Goal: Task Accomplishment & Management: Manage account settings

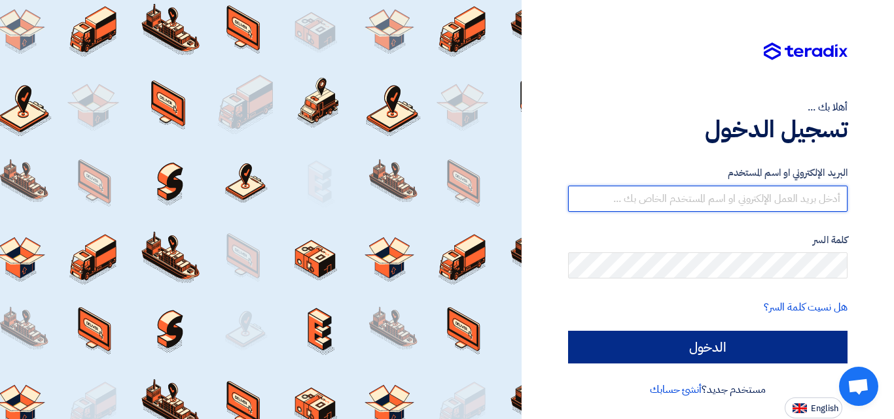
type input "[EMAIL_ADDRESS][DOMAIN_NAME]"
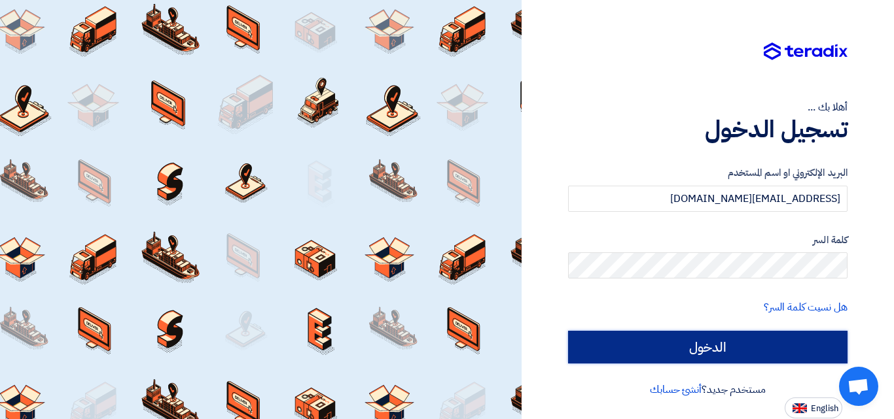
click at [718, 353] on input "الدخول" at bounding box center [707, 347] width 279 height 33
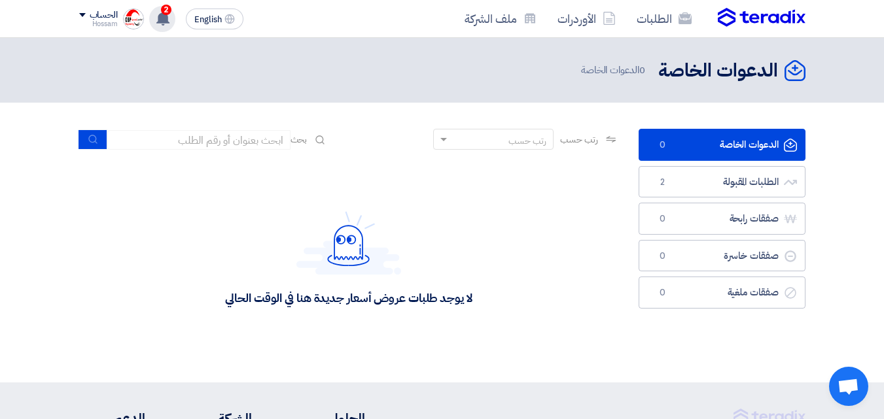
click at [159, 14] on icon at bounding box center [163, 18] width 14 height 14
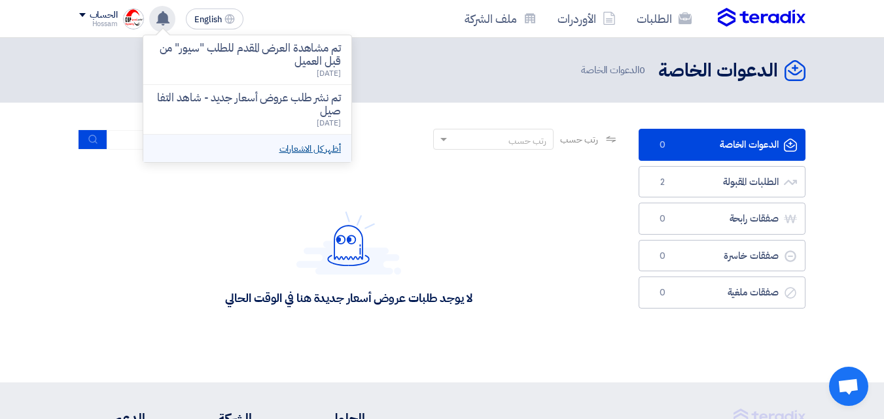
click at [334, 150] on link "أظهر كل الاشعارات" at bounding box center [309, 149] width 61 height 14
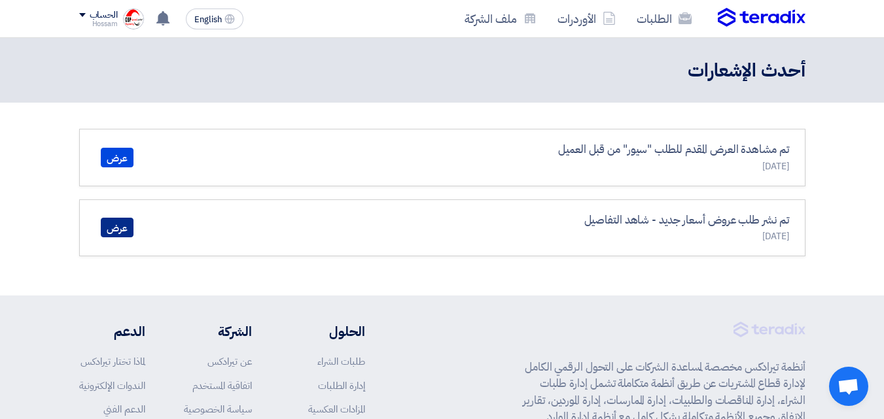
click at [122, 228] on link "عرض" at bounding box center [117, 228] width 33 height 20
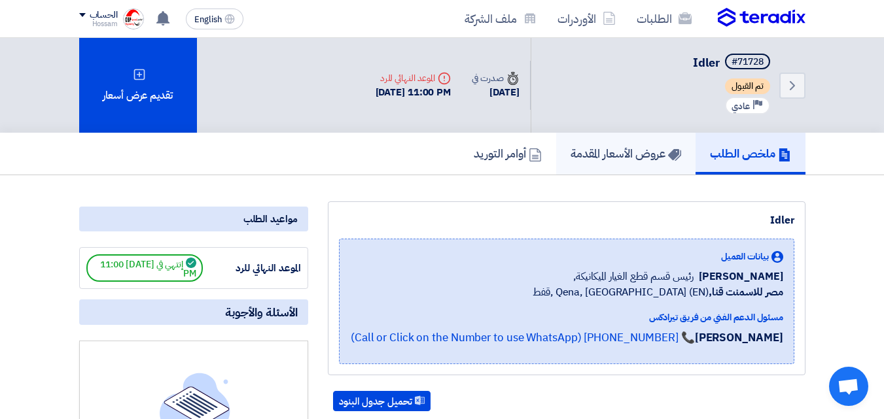
click at [629, 154] on h5 "عروض الأسعار المقدمة" at bounding box center [625, 153] width 111 height 15
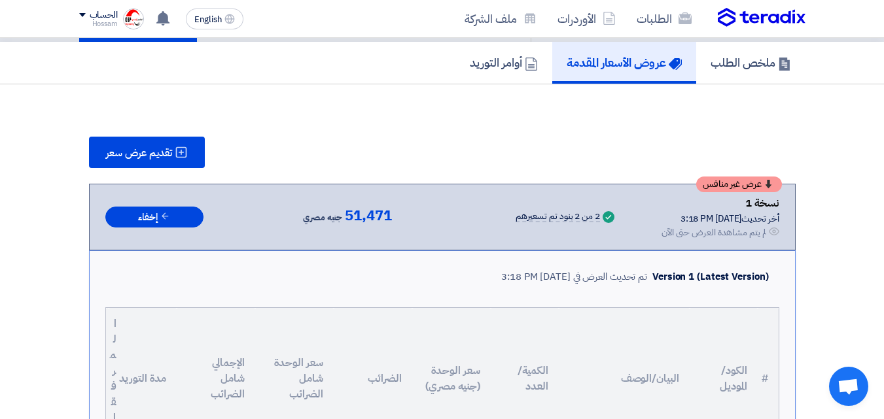
scroll to position [82, 0]
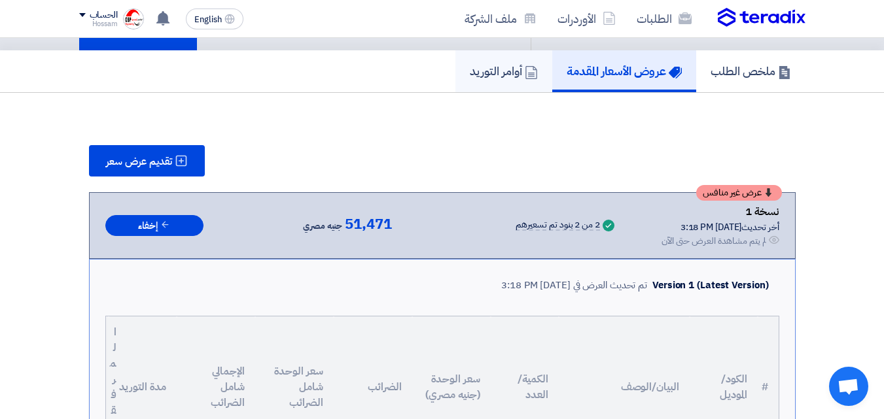
click at [481, 69] on h5 "أوامر التوريد" at bounding box center [504, 70] width 68 height 15
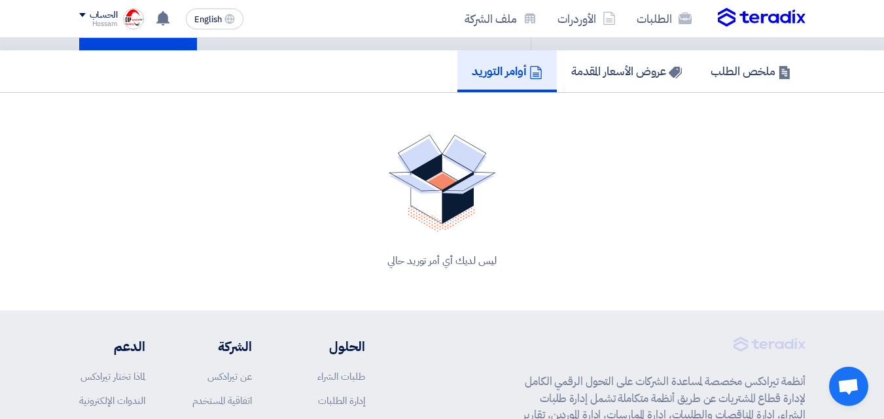
click at [82, 10] on div "الحساب" at bounding box center [98, 15] width 39 height 11
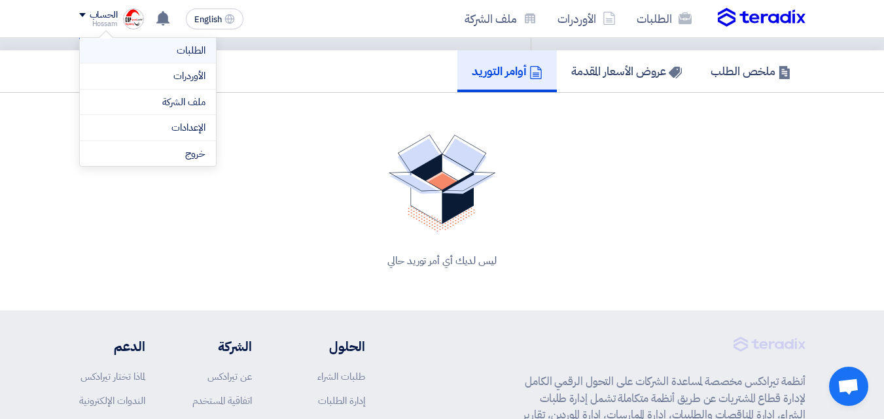
click at [188, 56] on link "الطلبات" at bounding box center [147, 50] width 115 height 15
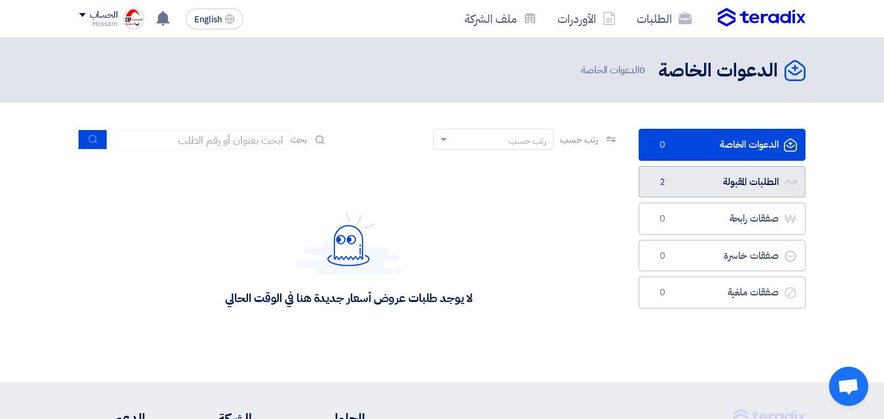
click at [726, 183] on link "الطلبات المقبولة الطلبات المقبولة 2" at bounding box center [721, 182] width 167 height 32
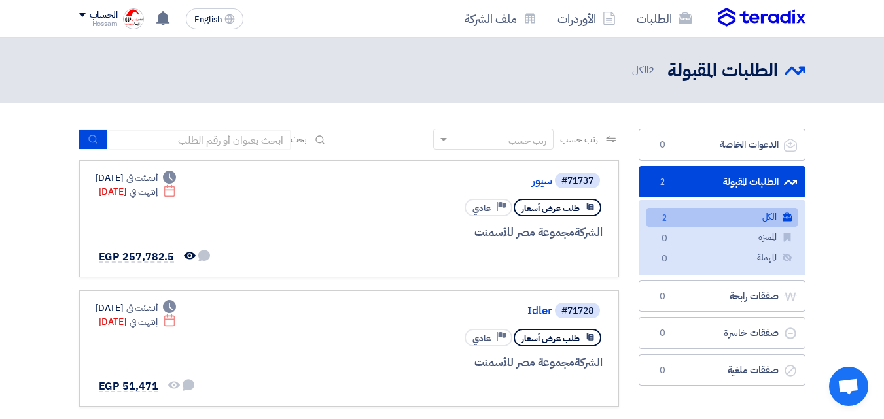
click at [727, 179] on link "الطلبات المقبولة الطلبات المقبولة 2" at bounding box center [721, 182] width 167 height 32
click at [80, 14] on span at bounding box center [82, 15] width 7 height 4
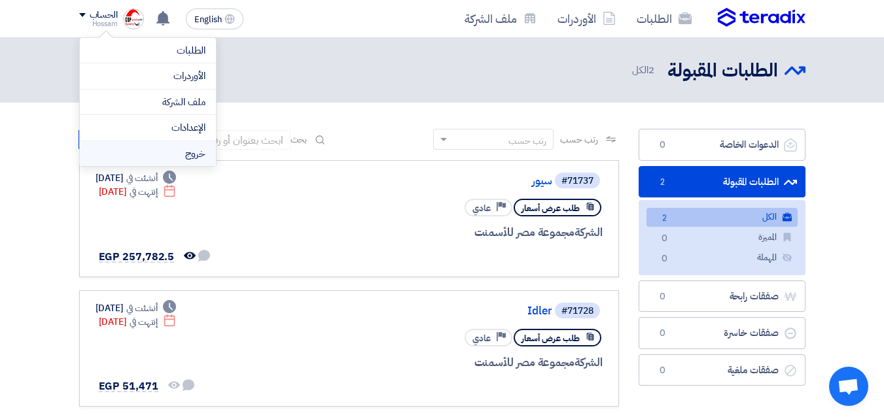
click at [198, 153] on li "خروج" at bounding box center [148, 154] width 136 height 26
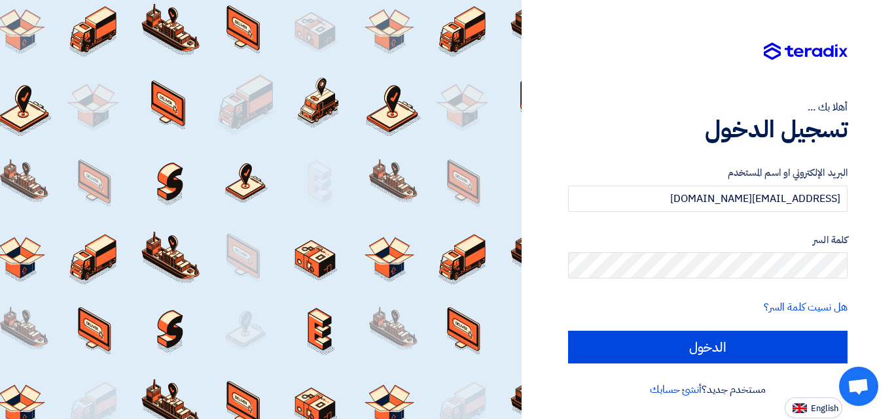
click at [390, 101] on div at bounding box center [260, 209] width 521 height 419
click at [469, 265] on div at bounding box center [260, 209] width 521 height 419
